Goal: Transaction & Acquisition: Purchase product/service

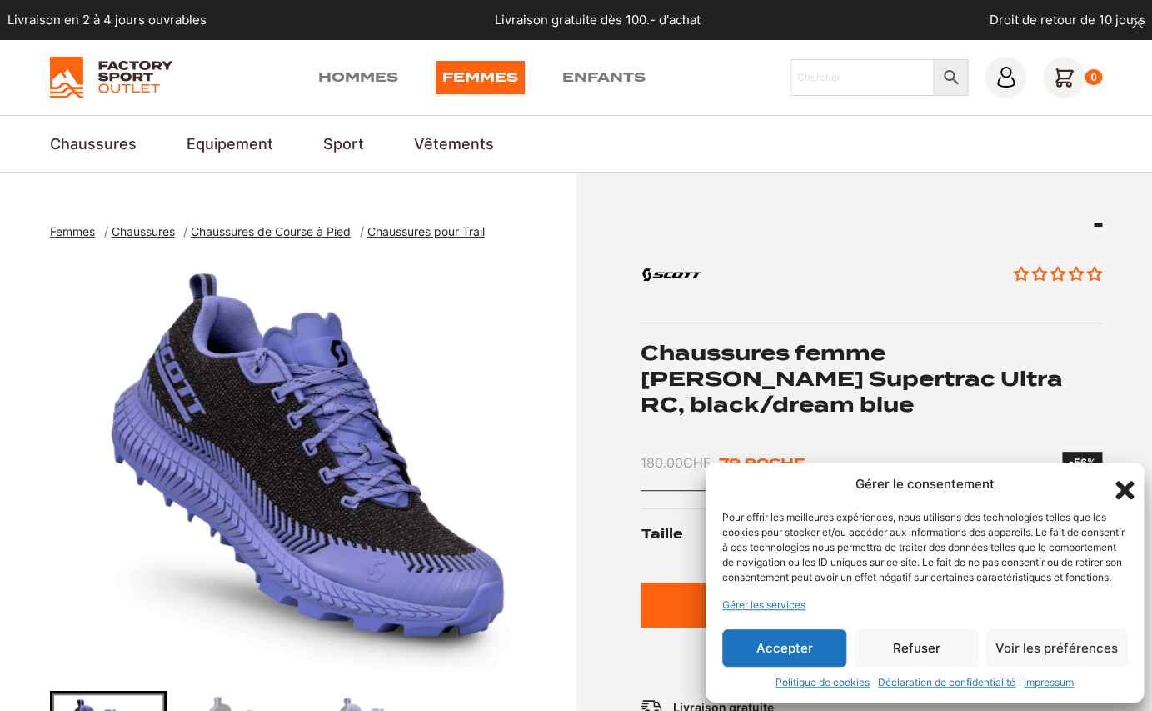
click at [1121, 481] on icon "Fermer la boîte de dialogue" at bounding box center [1125, 490] width 18 height 18
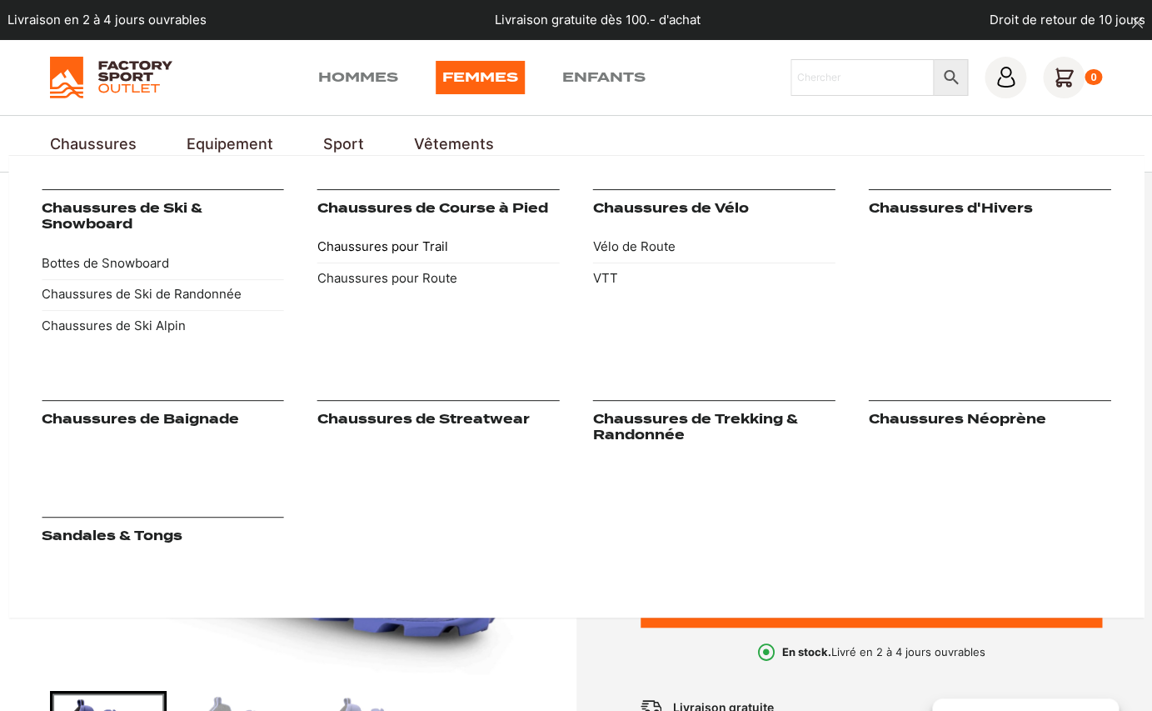
click at [402, 248] on link "Chaussures pour Trail" at bounding box center [438, 248] width 242 height 32
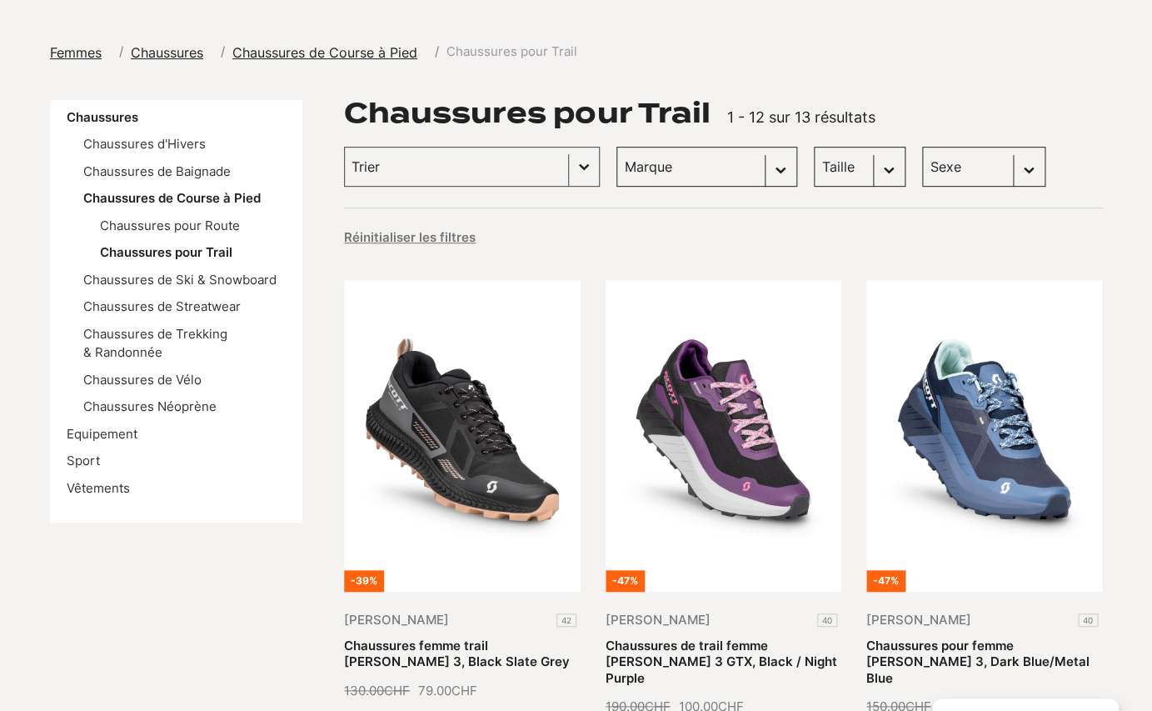
scroll to position [173, 0]
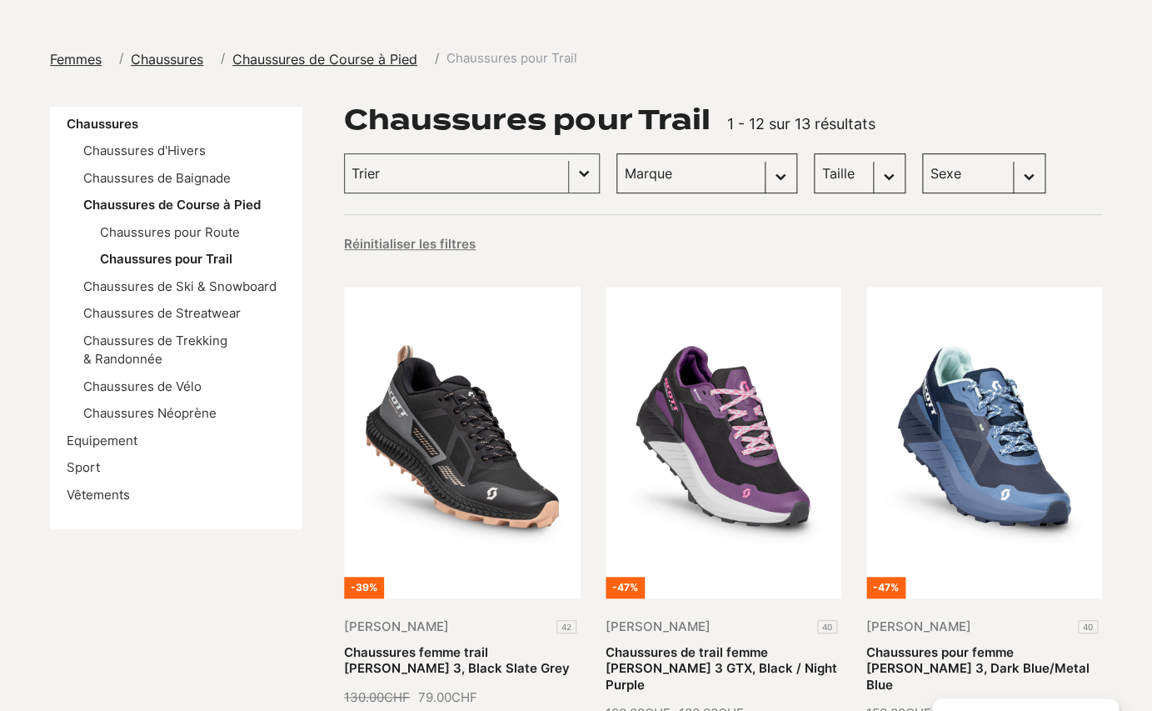
select select "[PERSON_NAME]"
click option "[PERSON_NAME] (13)" at bounding box center [0, 0] width 0 height 0
click at [814, 179] on div "Taille Sélectionnez le contenu Taille 36 (1) 36.5 (1) 37.5 (1) 38 (1) 38.5 (1) …" at bounding box center [860, 173] width 92 height 40
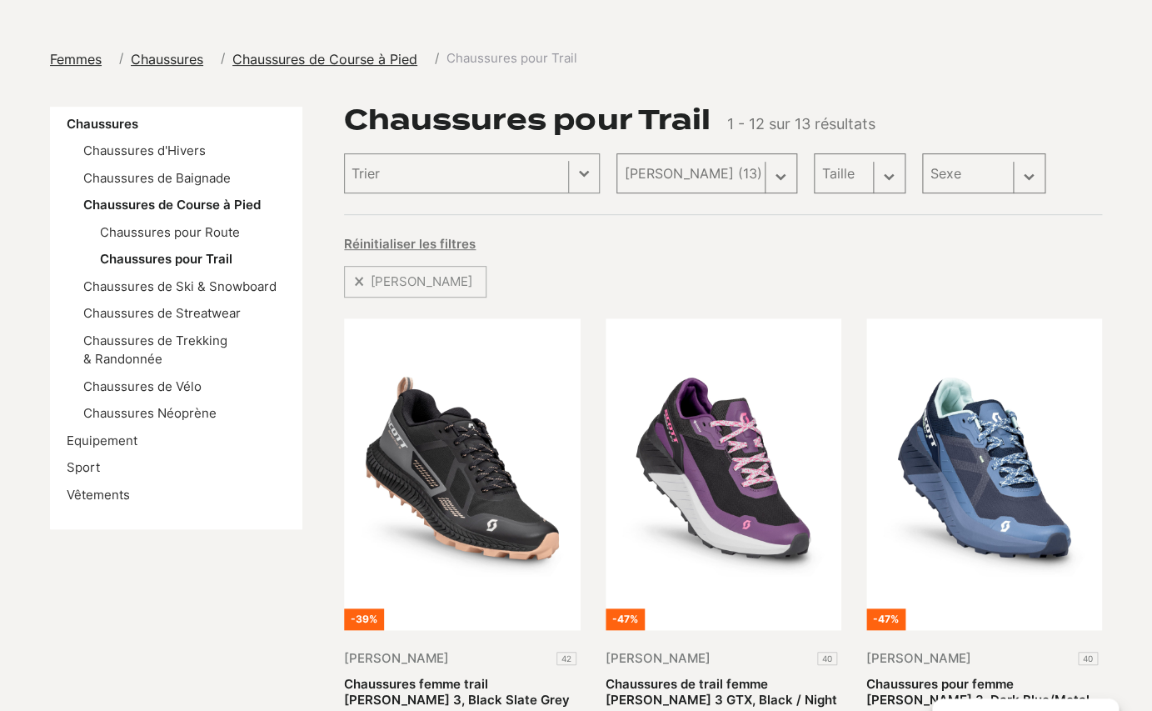
select select
